Goal: Task Accomplishment & Management: Use online tool/utility

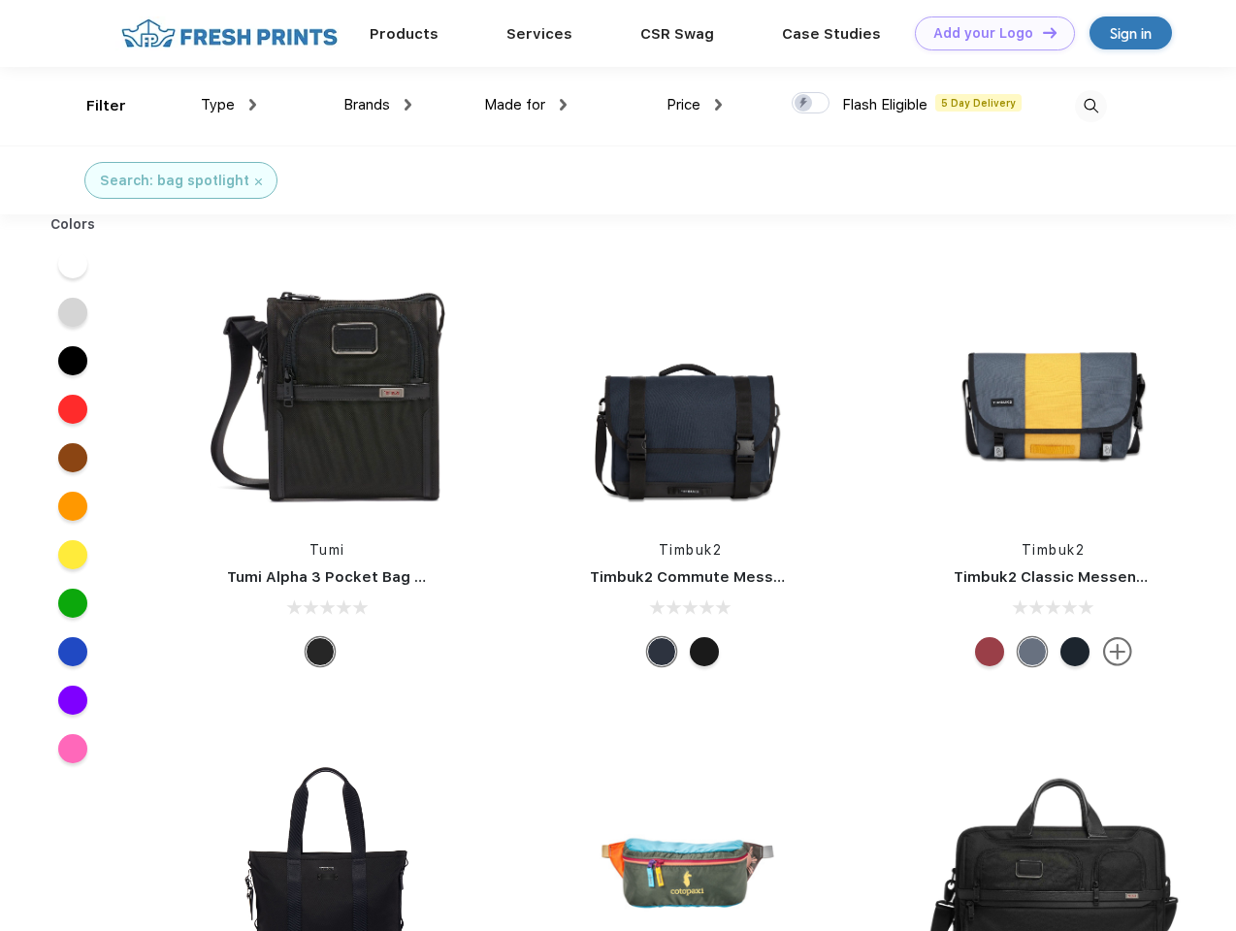
scroll to position [1, 0]
click at [987, 33] on link "Add your Logo Design Tool" at bounding box center [995, 33] width 160 height 34
click at [0, 0] on div "Design Tool" at bounding box center [0, 0] width 0 height 0
click at [1041, 32] on link "Add your Logo Design Tool" at bounding box center [995, 33] width 160 height 34
click at [93, 106] on div "Filter" at bounding box center [106, 106] width 40 height 22
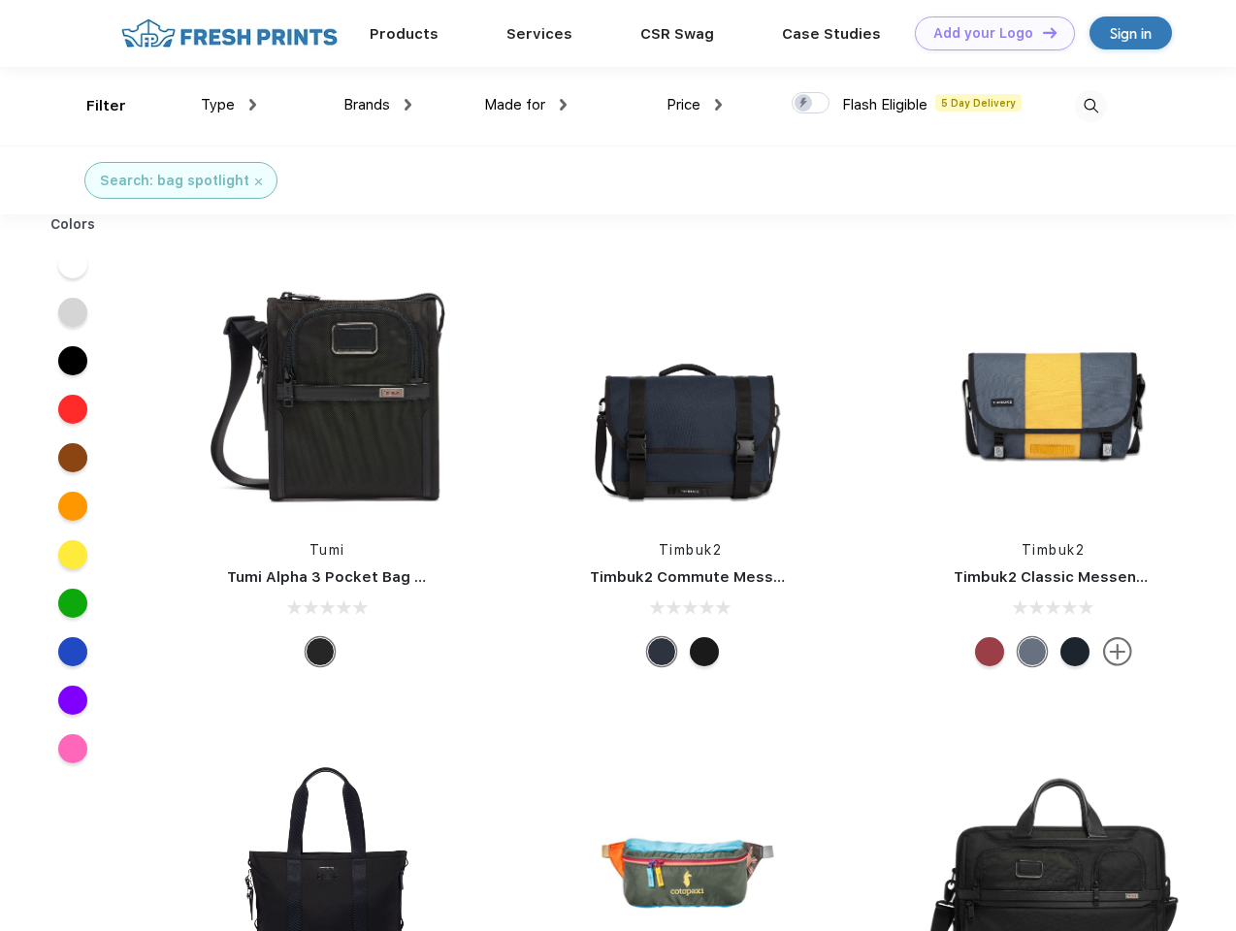
click at [229, 105] on span "Type" at bounding box center [218, 104] width 34 height 17
click at [377, 105] on span "Brands" at bounding box center [366, 104] width 47 height 17
click at [526, 105] on span "Made for" at bounding box center [514, 104] width 61 height 17
click at [695, 105] on span "Price" at bounding box center [683, 104] width 34 height 17
click at [811, 104] on div at bounding box center [811, 102] width 38 height 21
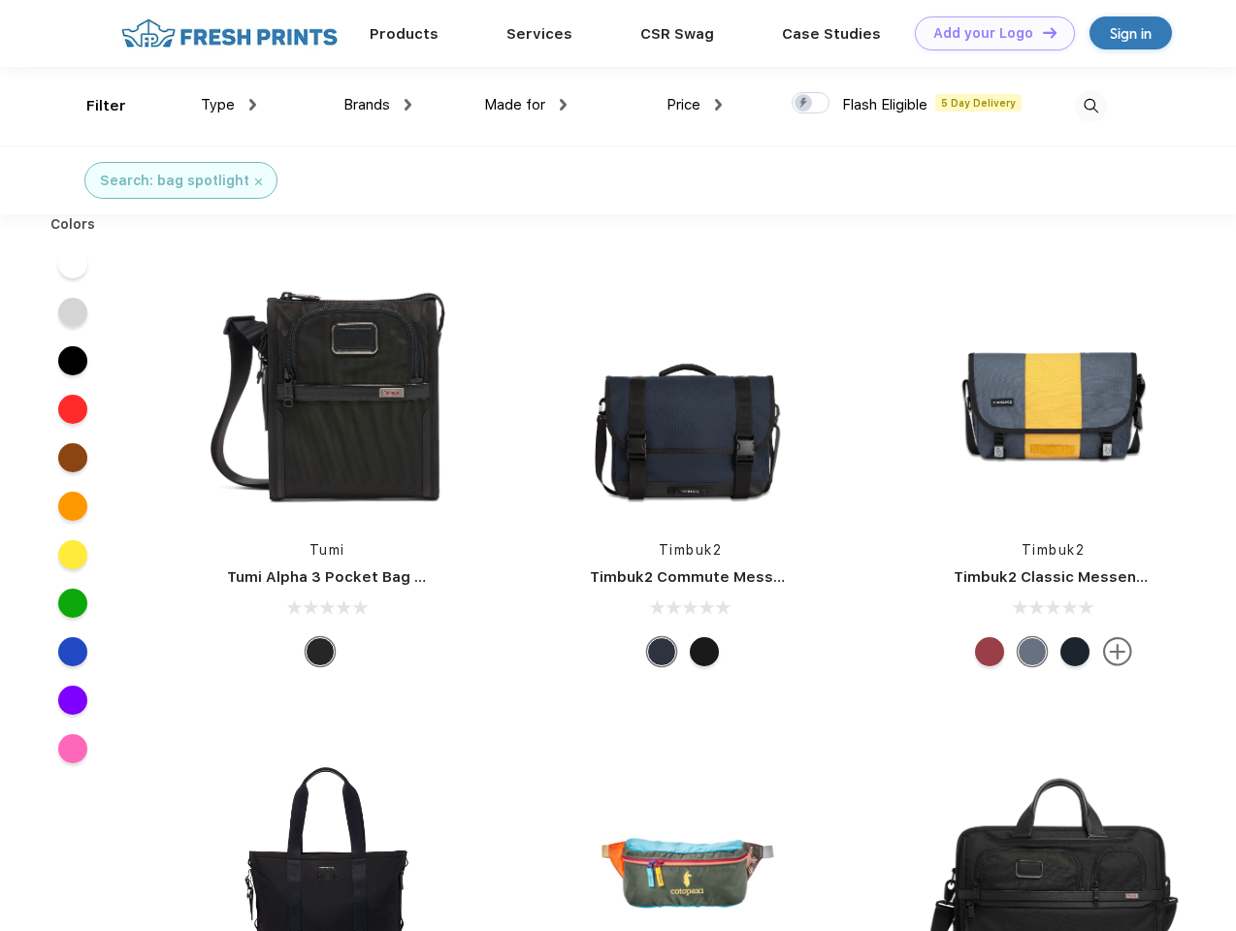
click at [804, 104] on input "checkbox" at bounding box center [798, 97] width 13 height 13
click at [1090, 106] on img at bounding box center [1091, 106] width 32 height 32
